Goal: Obtain resource: Obtain resource

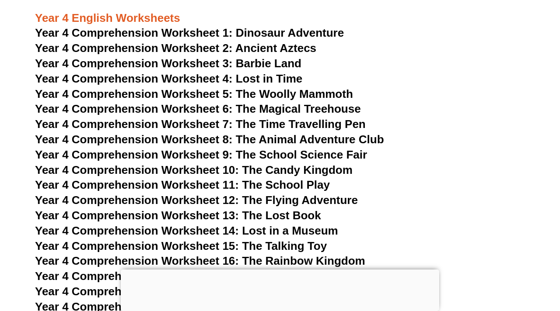
scroll to position [3283, 0]
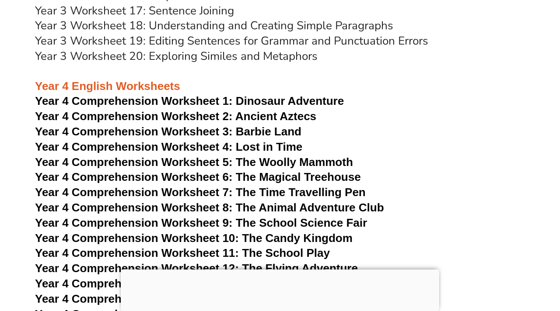
click at [264, 117] on span "Year 4 Comprehension Worksheet 2: Ancient Aztecs" at bounding box center [175, 116] width 281 height 13
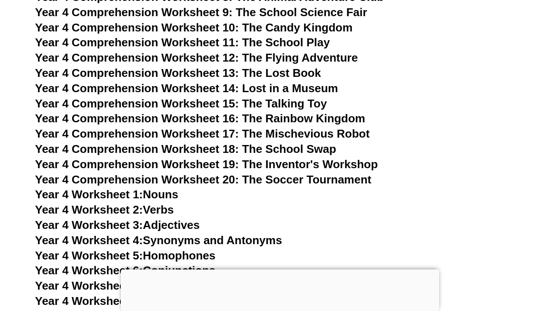
scroll to position [3493, 0]
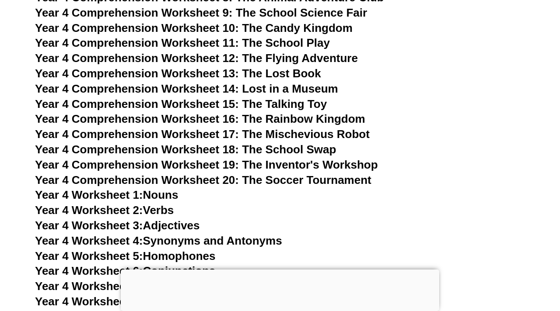
click at [320, 135] on span "Year 4 Comprehension Worksheet 17: The Mischevious Robot" at bounding box center [202, 134] width 334 height 13
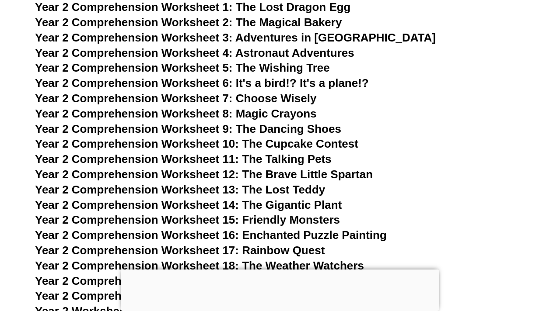
scroll to position [2135, 0]
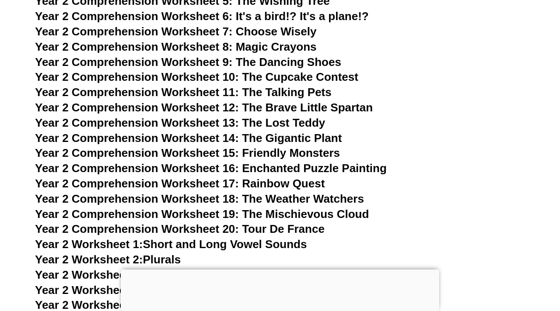
click at [285, 92] on span "Year 2 Comprehension Worksheet 11: The Talking Pets" at bounding box center [183, 92] width 296 height 13
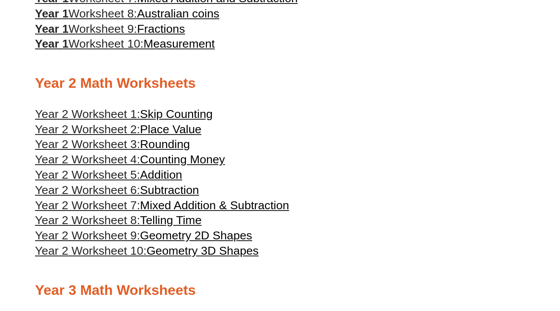
scroll to position [592, 0]
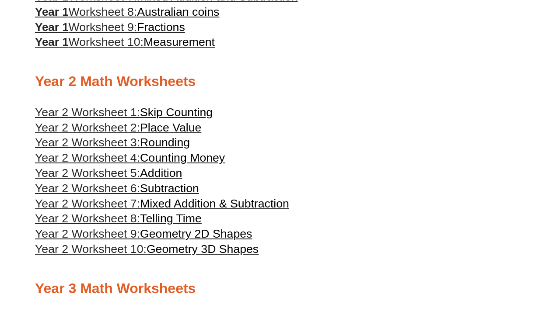
click at [185, 148] on span "Rounding" at bounding box center [165, 142] width 50 height 13
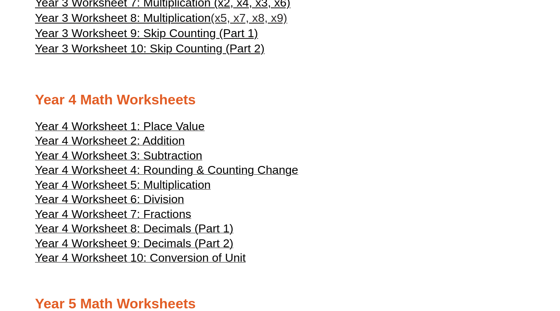
scroll to position [1009, 0]
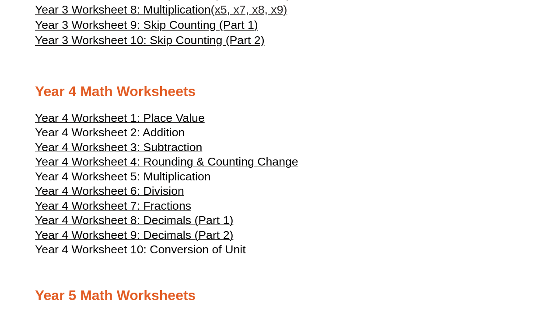
click at [185, 212] on span "Year 4 Worksheet 7: Fractions" at bounding box center [113, 205] width 156 height 13
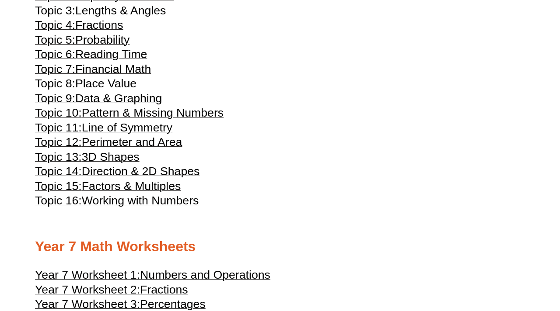
scroll to position [1859, 0]
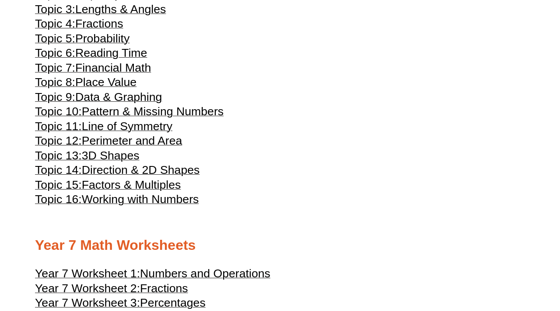
click at [143, 133] on span "Line of Symmetry" at bounding box center [127, 126] width 91 height 13
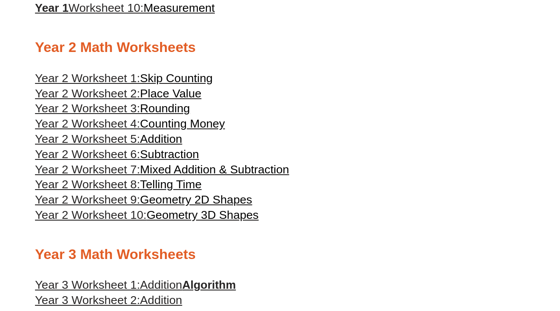
scroll to position [587, 0]
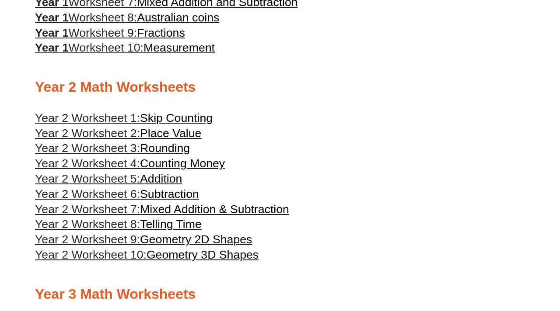
click at [223, 246] on span "Geometry 2D Shapes" at bounding box center [196, 239] width 112 height 13
click at [172, 140] on span "Place Value" at bounding box center [170, 133] width 61 height 13
click at [171, 154] on span "Rounding" at bounding box center [165, 148] width 50 height 13
click at [171, 170] on span "Counting Money" at bounding box center [182, 163] width 85 height 13
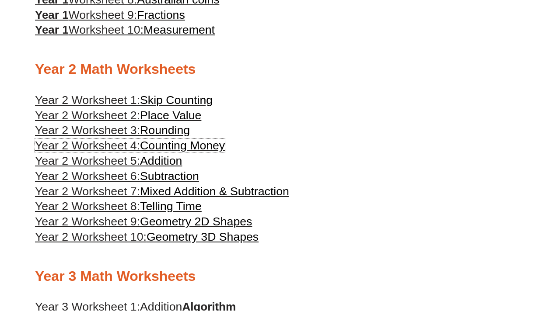
scroll to position [607, 0]
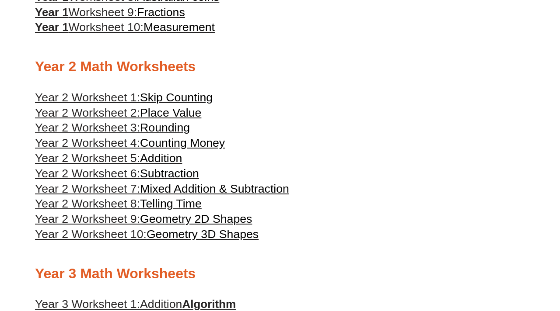
click at [158, 165] on span "Addition" at bounding box center [161, 158] width 42 height 13
